Goal: Use online tool/utility: Utilize a website feature to perform a specific function

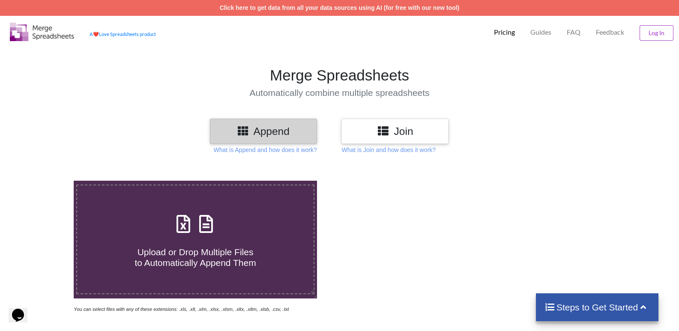
click at [182, 227] on icon at bounding box center [183, 220] width 21 height 18
click at [47, 181] on input "Upload or Drop Multiple Files to Automatically Append Them" at bounding box center [47, 181] width 0 height 0
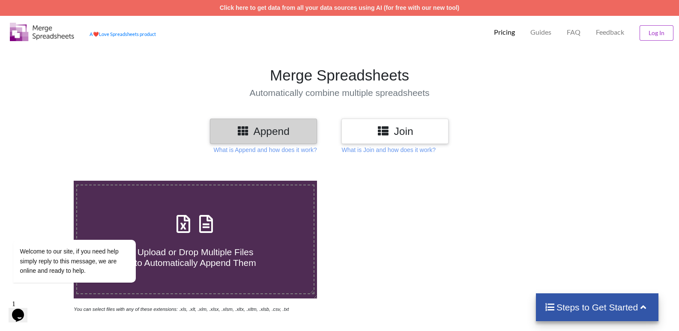
click at [182, 225] on icon at bounding box center [183, 220] width 21 height 18
click at [47, 181] on input "Upload or Drop Multiple Files to Automatically Append Them" at bounding box center [47, 181] width 0 height 0
type input "C:\fakepath\Rewa list [DATE].xlsx"
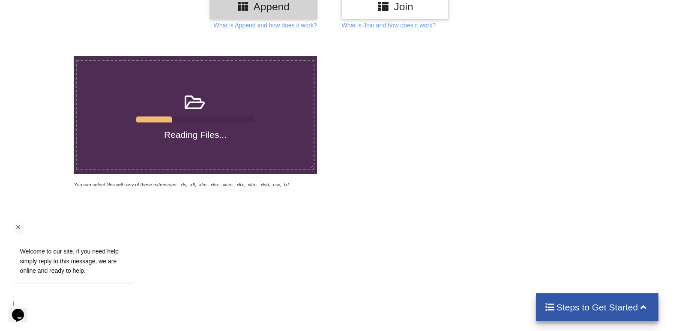
scroll to position [128, 0]
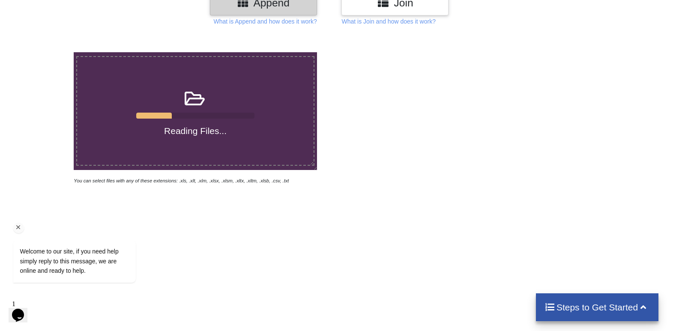
click at [18, 227] on icon "Chat attention grabber" at bounding box center [19, 227] width 8 height 8
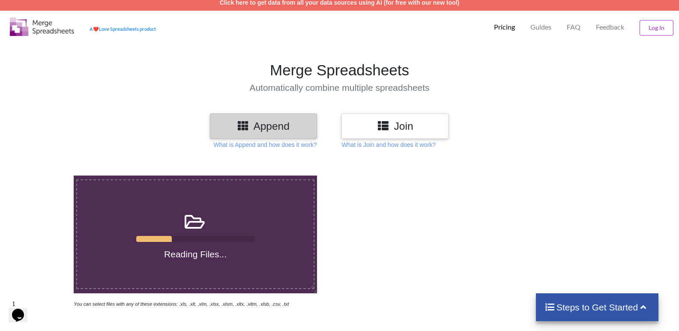
scroll to position [0, 0]
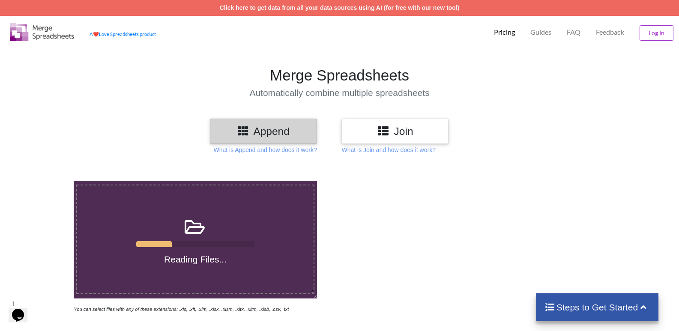
click at [211, 264] on h4 "Reading Files..." at bounding box center [195, 259] width 236 height 11
click at [47, 181] on input "Reading Files..." at bounding box center [47, 181] width 0 height 0
click at [18, 311] on icon "Chat widget" at bounding box center [18, 315] width 12 height 13
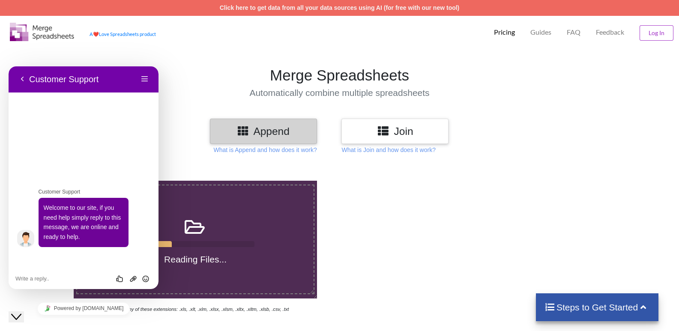
click at [407, 235] on div at bounding box center [483, 247] width 288 height 133
click at [21, 312] on div "Close Chat This icon closes the chat window." at bounding box center [16, 317] width 10 height 10
